Goal: Navigation & Orientation: Find specific page/section

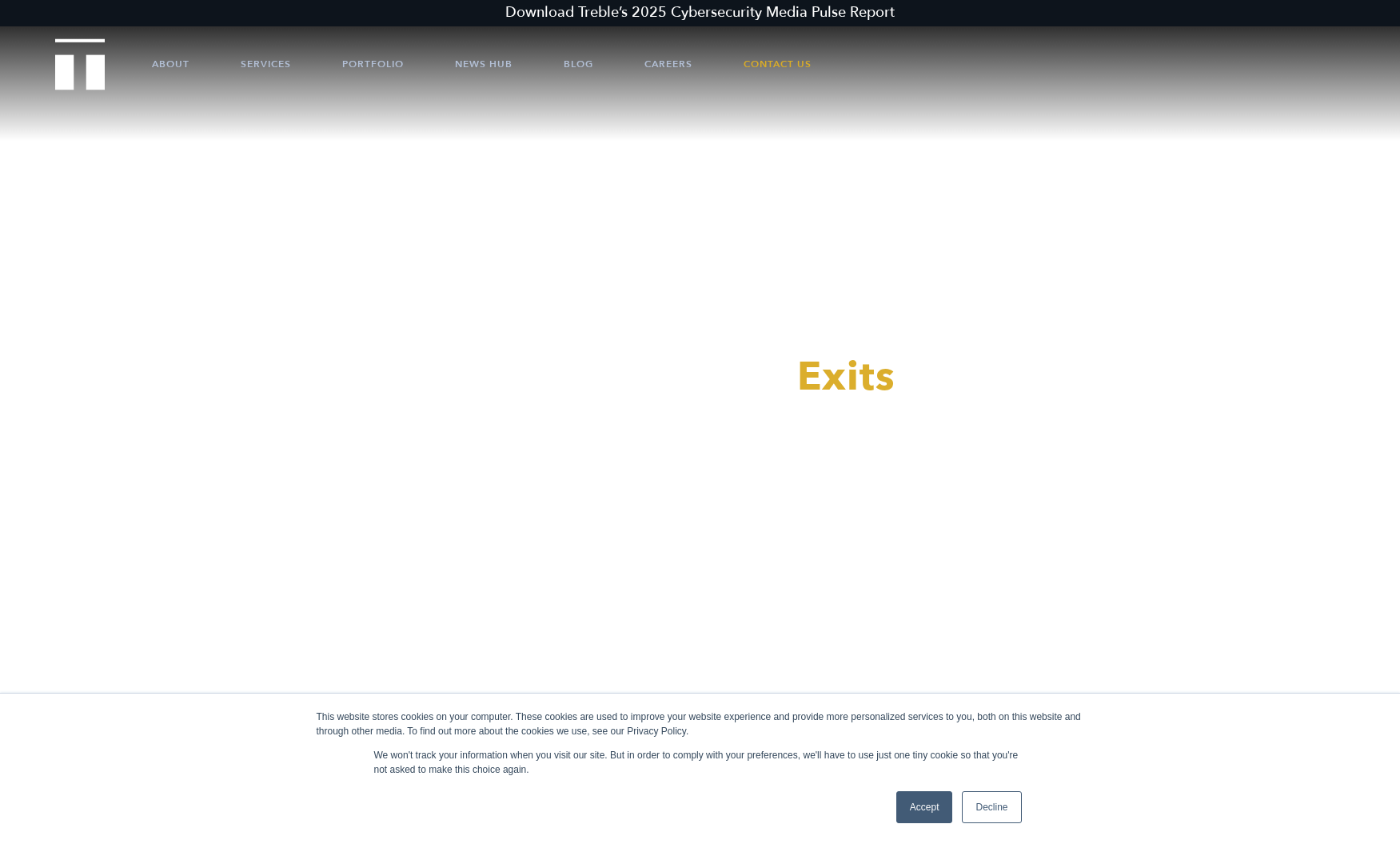
click at [916, 803] on link "Accept" at bounding box center [924, 807] width 56 height 32
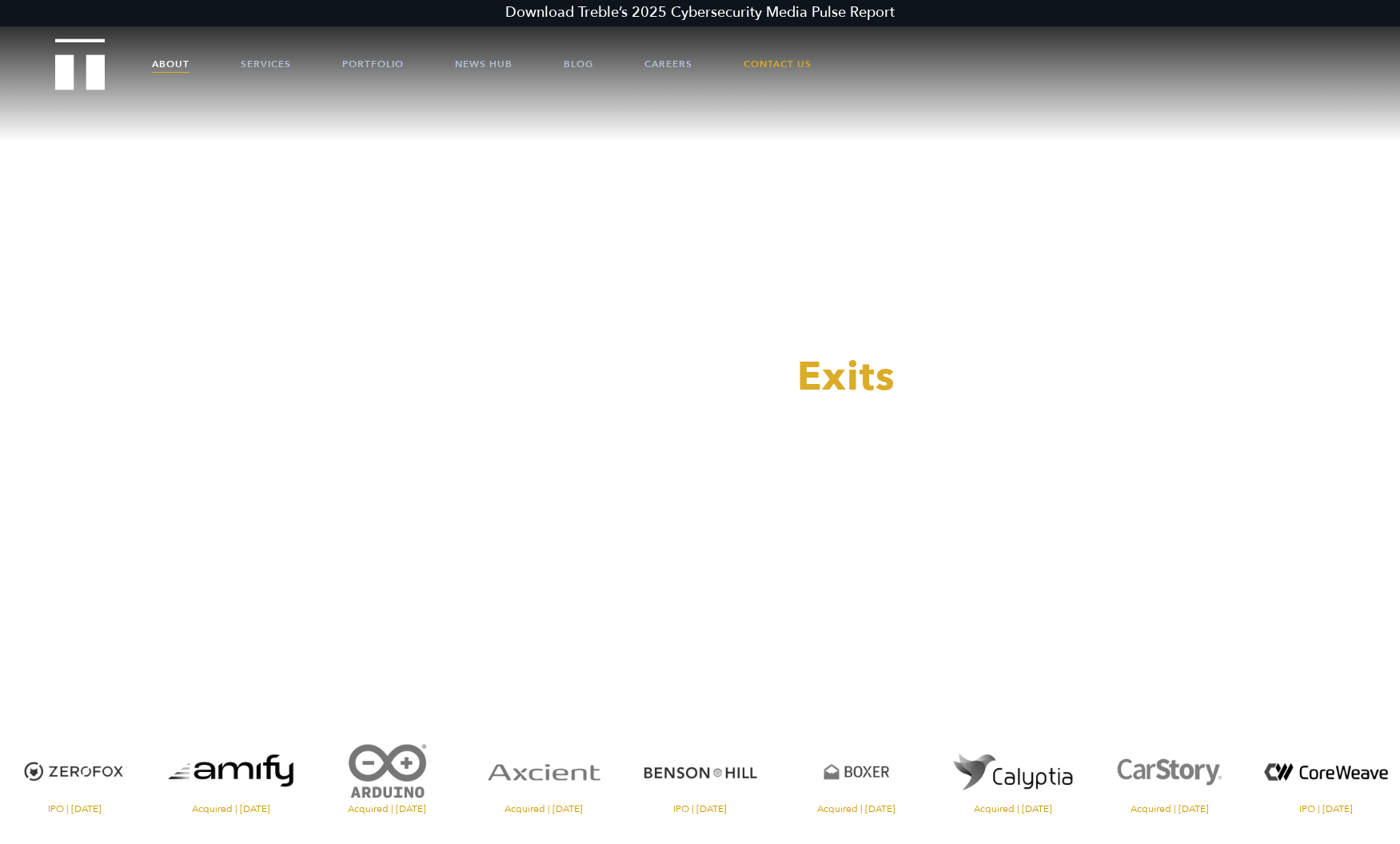
click at [174, 69] on link "About" at bounding box center [171, 64] width 38 height 48
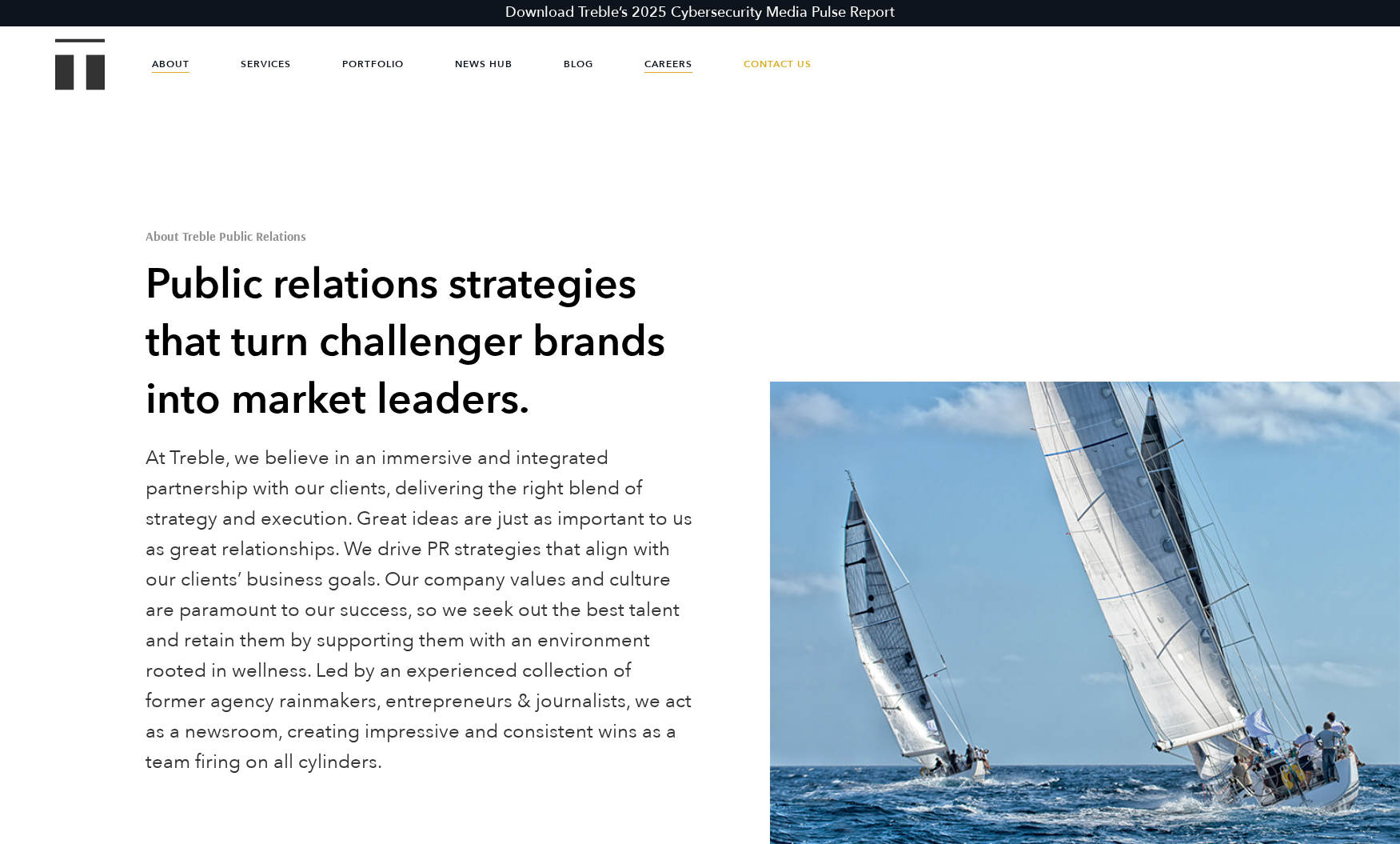
click at [658, 64] on link "Careers" at bounding box center [668, 64] width 48 height 48
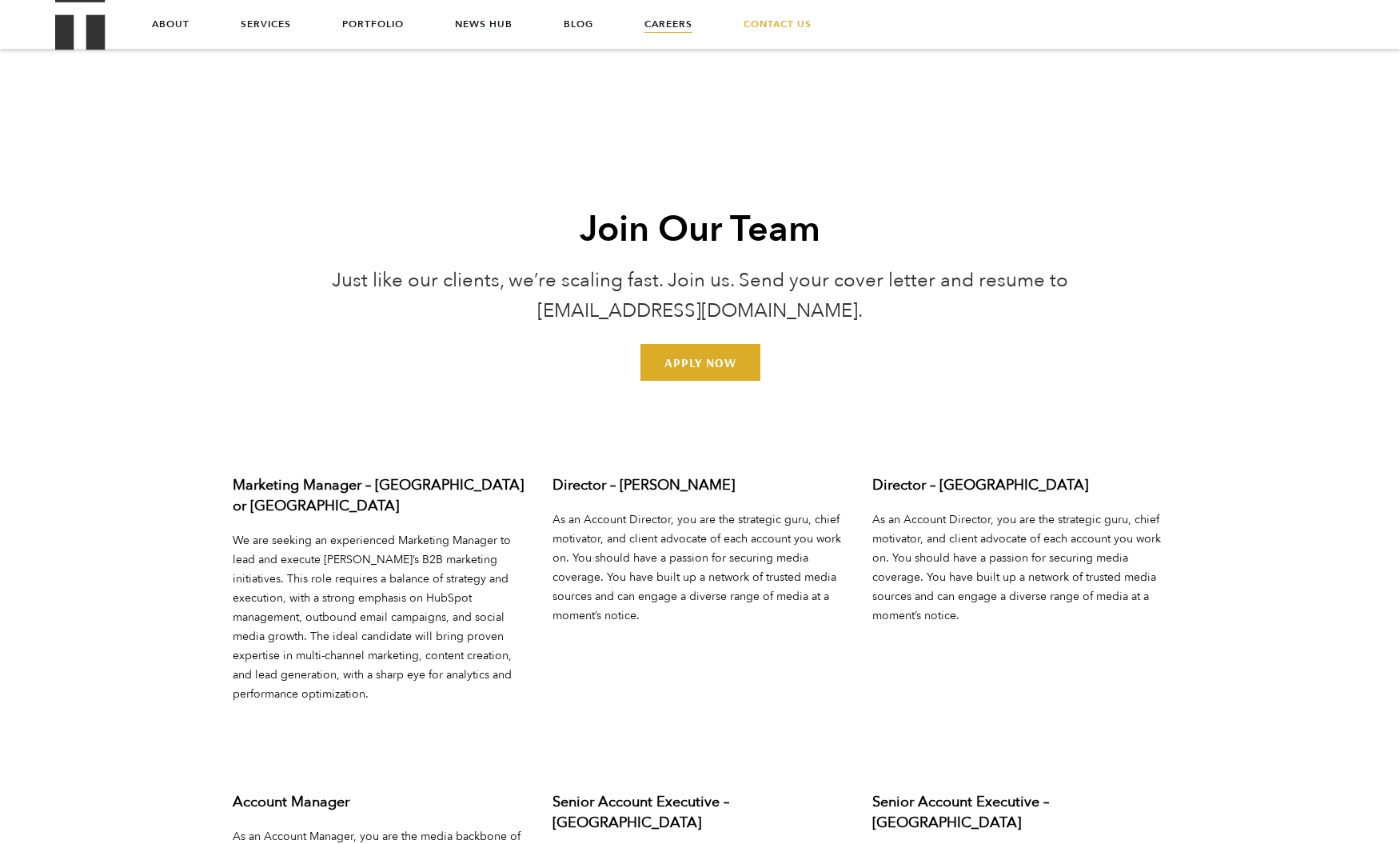
scroll to position [5527, 0]
